Goal: Find specific page/section: Find specific page/section

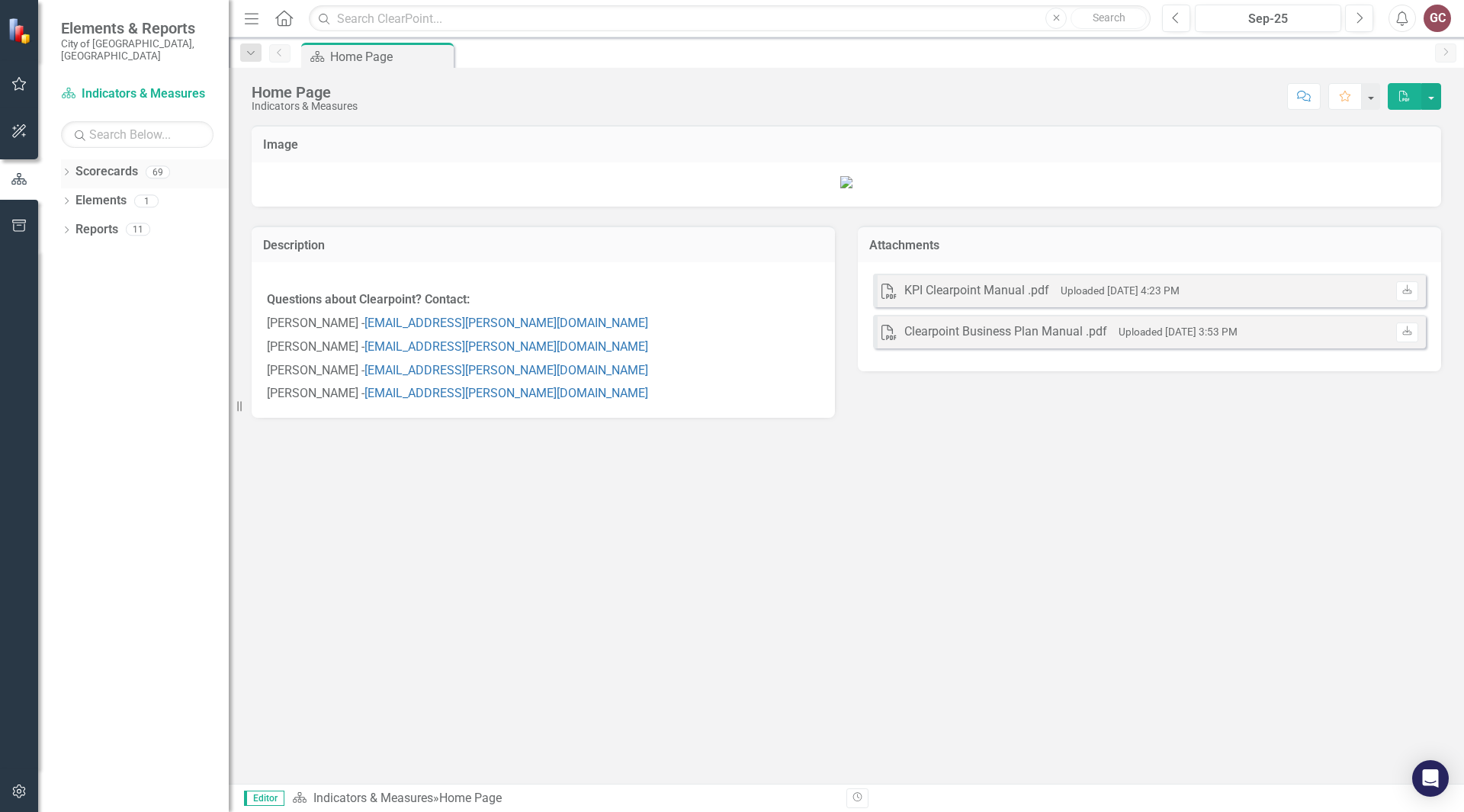
click at [68, 170] on icon "Dropdown" at bounding box center [65, 173] width 10 height 9
click at [81, 224] on div "Dropdown" at bounding box center [76, 230] width 15 height 13
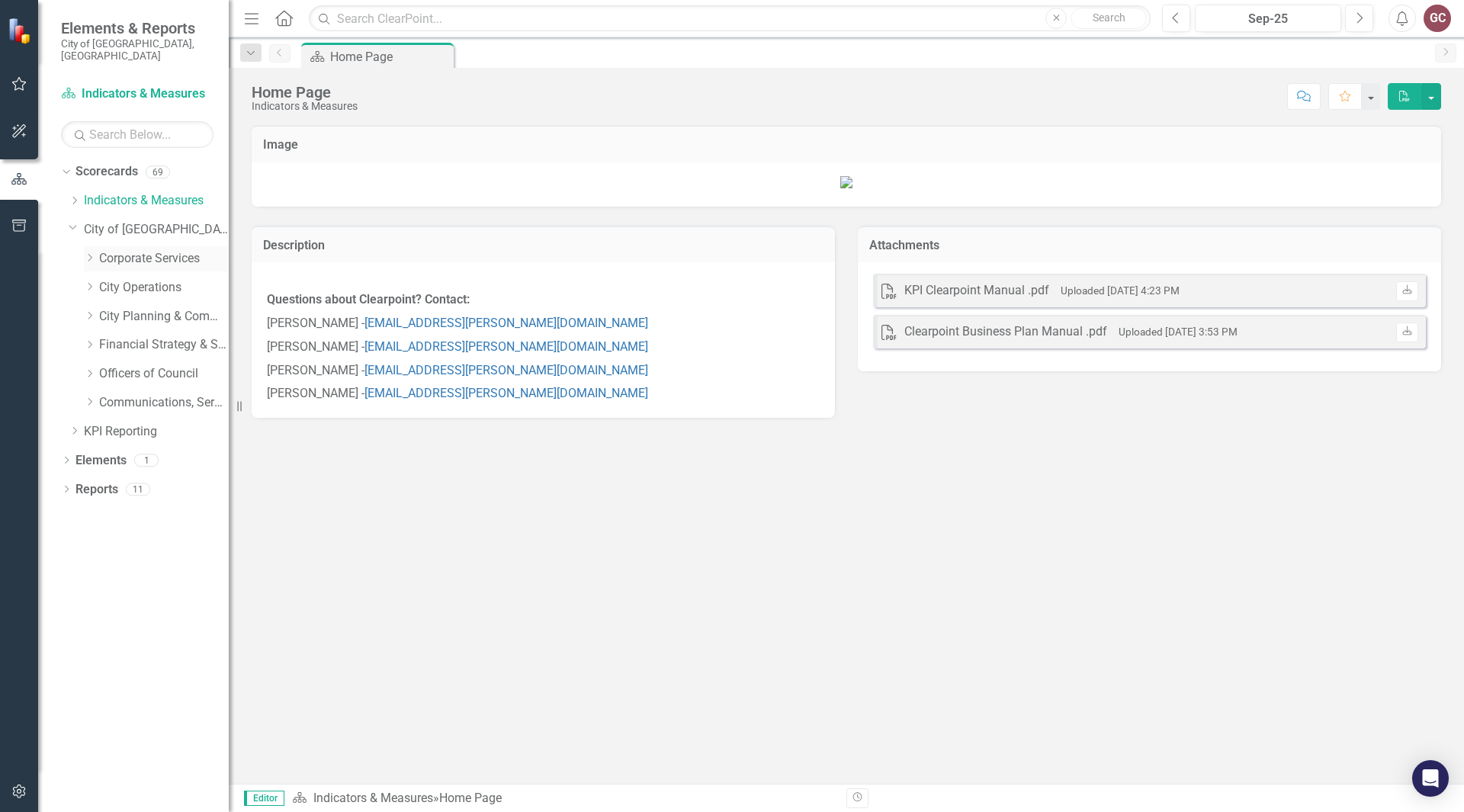
click at [90, 253] on icon "Dropdown" at bounding box center [90, 258] width 11 height 9
click at [166, 283] on link "Technology" at bounding box center [172, 288] width 115 height 18
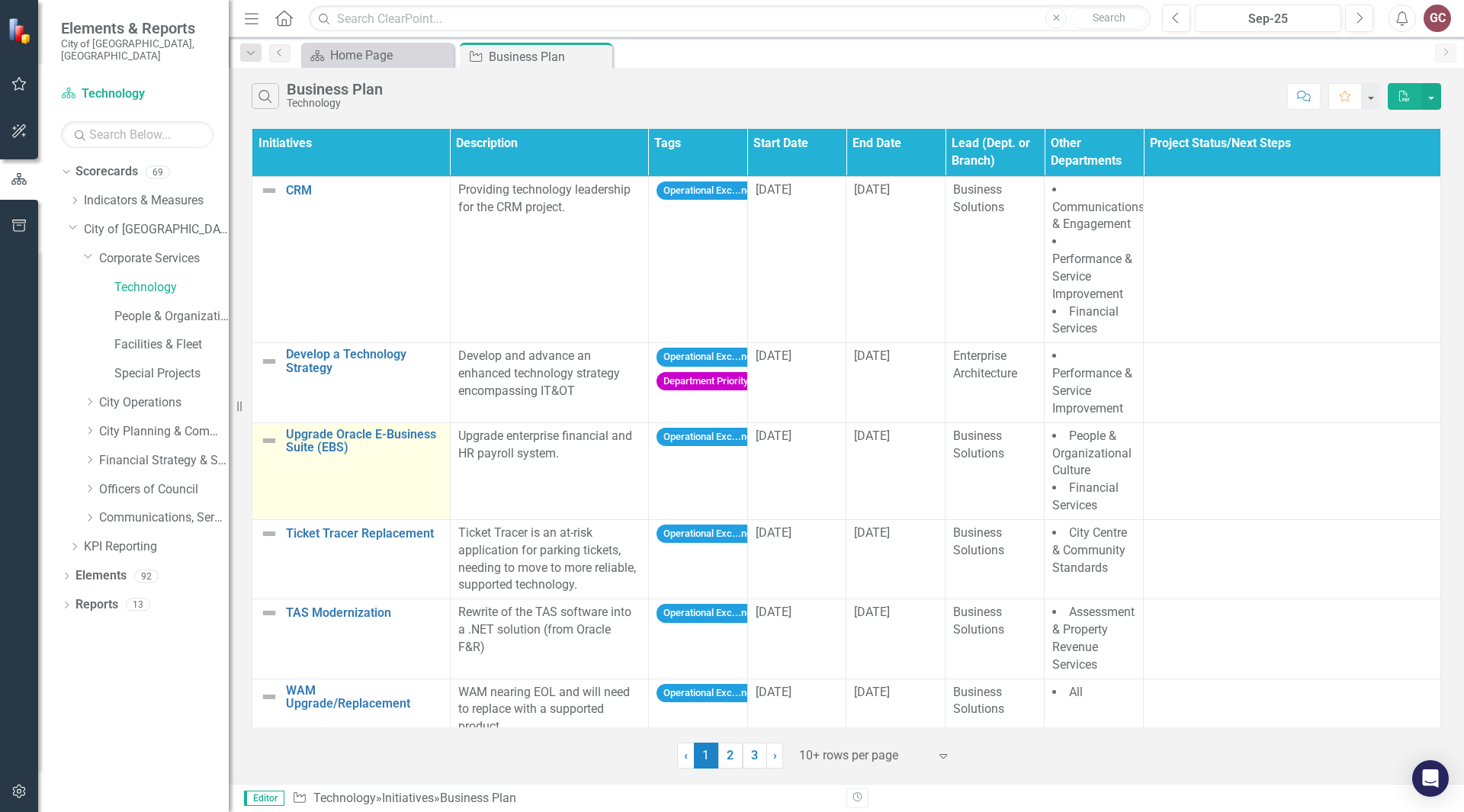
click at [318, 456] on td "Upgrade Oracle E-Business Suite (EBS) Edit Edit Initiative Link Open Element" at bounding box center [351, 471] width 198 height 97
click at [323, 444] on link "Upgrade Oracle E-Business Suite (EBS)" at bounding box center [364, 442] width 156 height 27
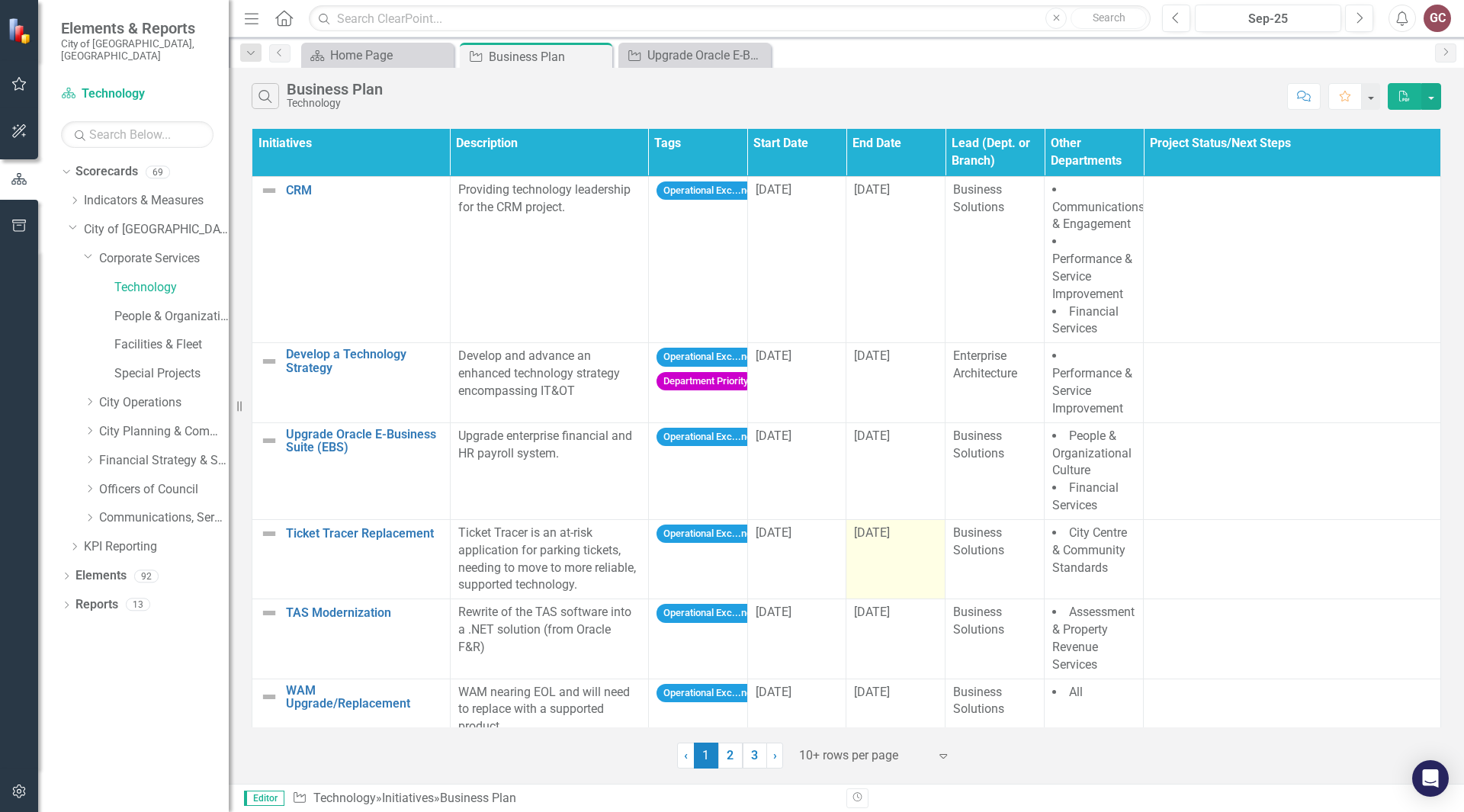
click at [890, 541] on div "[DATE]" at bounding box center [896, 533] width 83 height 18
